Goal: Task Accomplishment & Management: Use online tool/utility

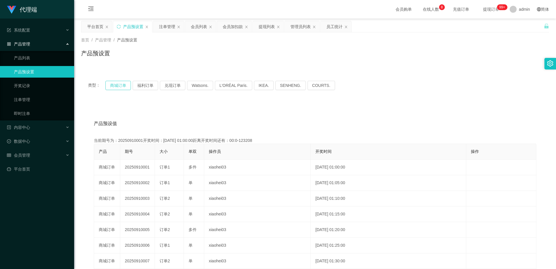
click at [116, 88] on button "商城订单" at bounding box center [117, 85] width 25 height 9
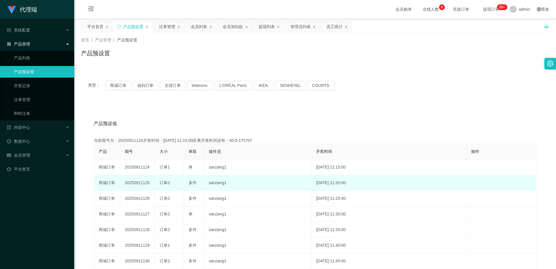
click at [138, 181] on td "20250911125" at bounding box center [137, 183] width 35 height 16
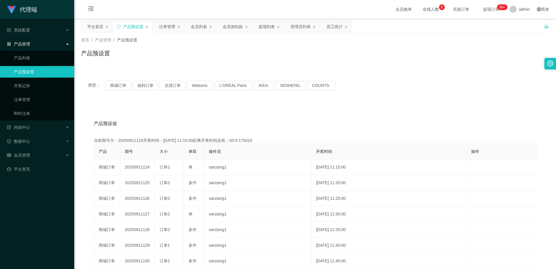
copy td "20250911125"
click at [168, 27] on div "注单管理" at bounding box center [167, 26] width 16 height 11
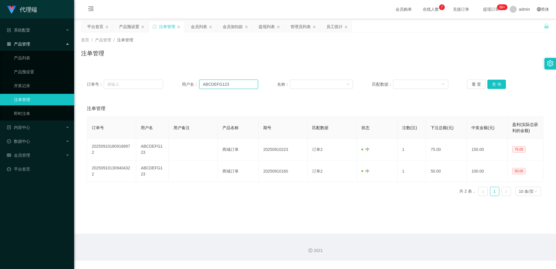
click at [220, 82] on input "ABCDEFG123" at bounding box center [228, 84] width 59 height 9
paste input "[PERSON_NAME]"
type input "[PERSON_NAME]"
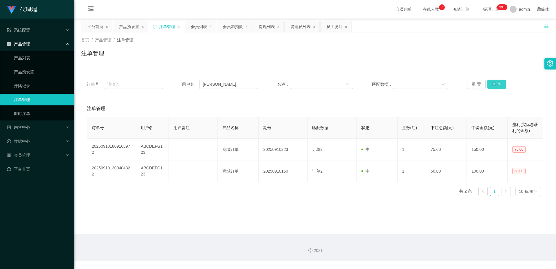
click at [498, 85] on button "查 询" at bounding box center [496, 84] width 19 height 9
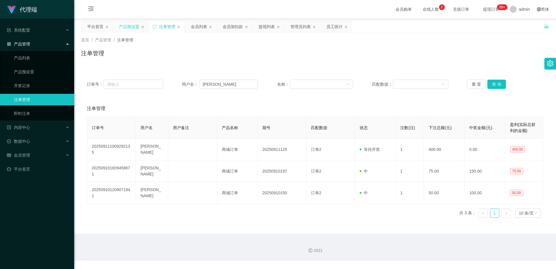
click at [128, 27] on div "产品预设置" at bounding box center [129, 26] width 20 height 11
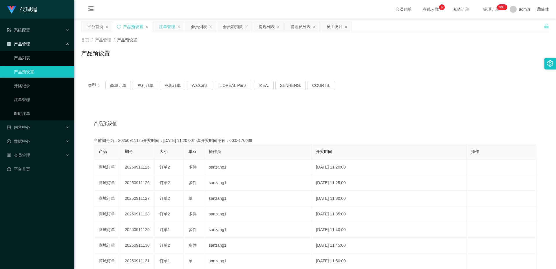
click at [171, 28] on div "注单管理" at bounding box center [167, 26] width 16 height 11
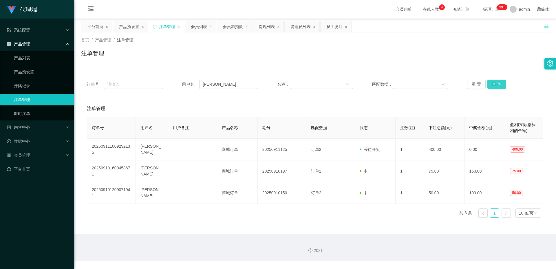
click at [489, 86] on button "查 询" at bounding box center [496, 84] width 19 height 9
click at [227, 83] on input "[PERSON_NAME]" at bounding box center [228, 84] width 59 height 9
click at [200, 25] on div "会员列表" at bounding box center [199, 26] width 16 height 11
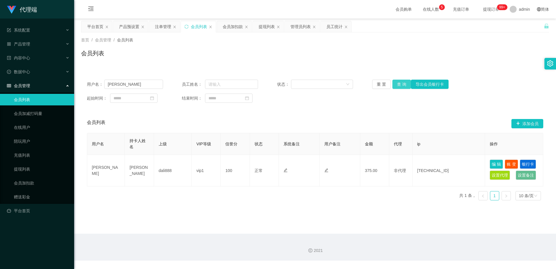
click at [399, 83] on button "查 询" at bounding box center [401, 84] width 19 height 9
click at [397, 81] on button "查 询" at bounding box center [401, 84] width 19 height 9
